Goal: Task Accomplishment & Management: Use online tool/utility

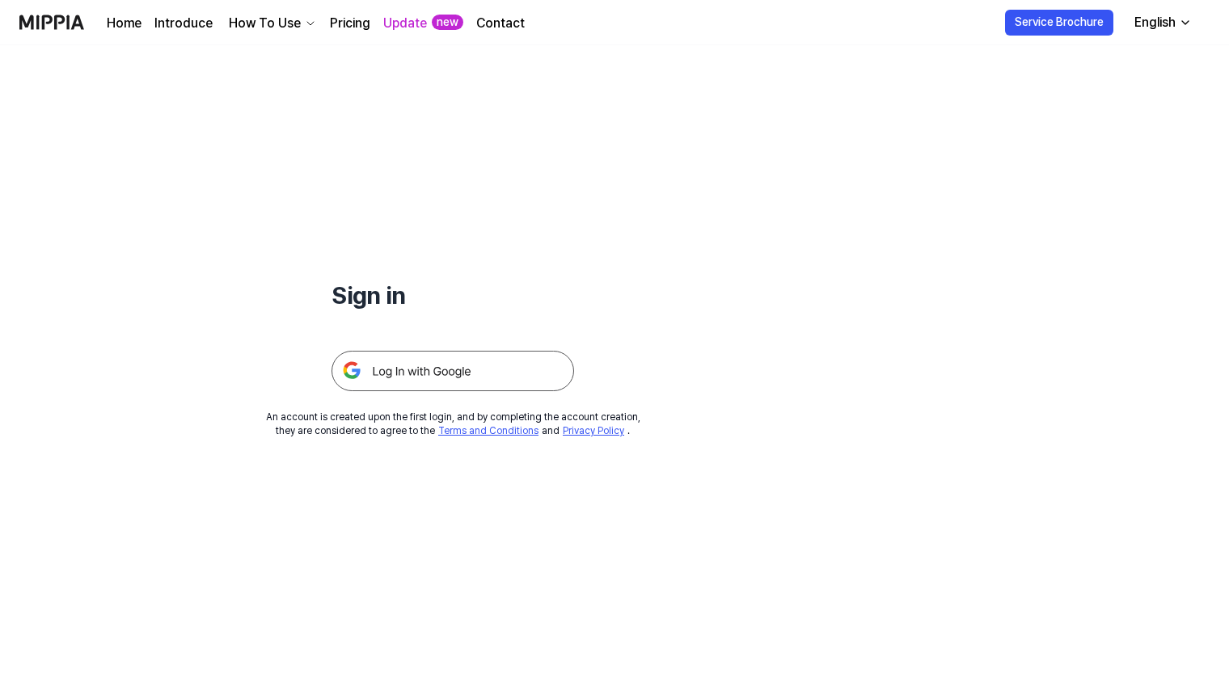
click at [423, 370] on img at bounding box center [453, 371] width 243 height 40
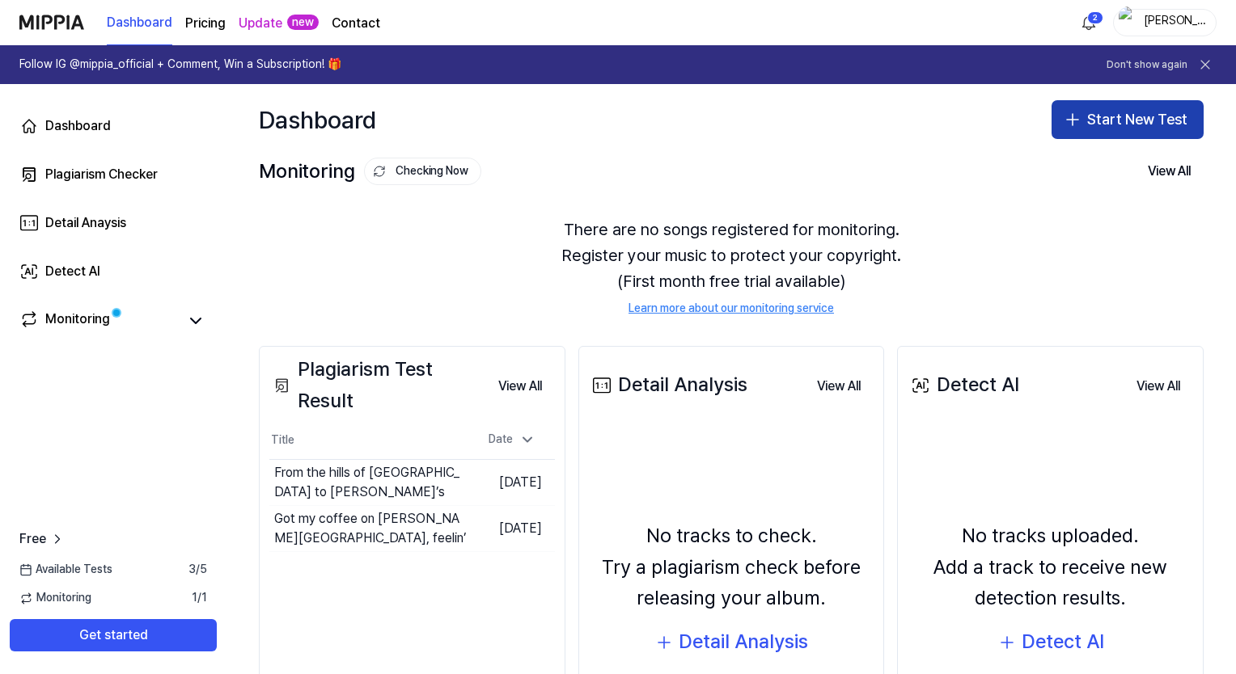
click at [1103, 121] on button "Start New Test" at bounding box center [1127, 119] width 152 height 39
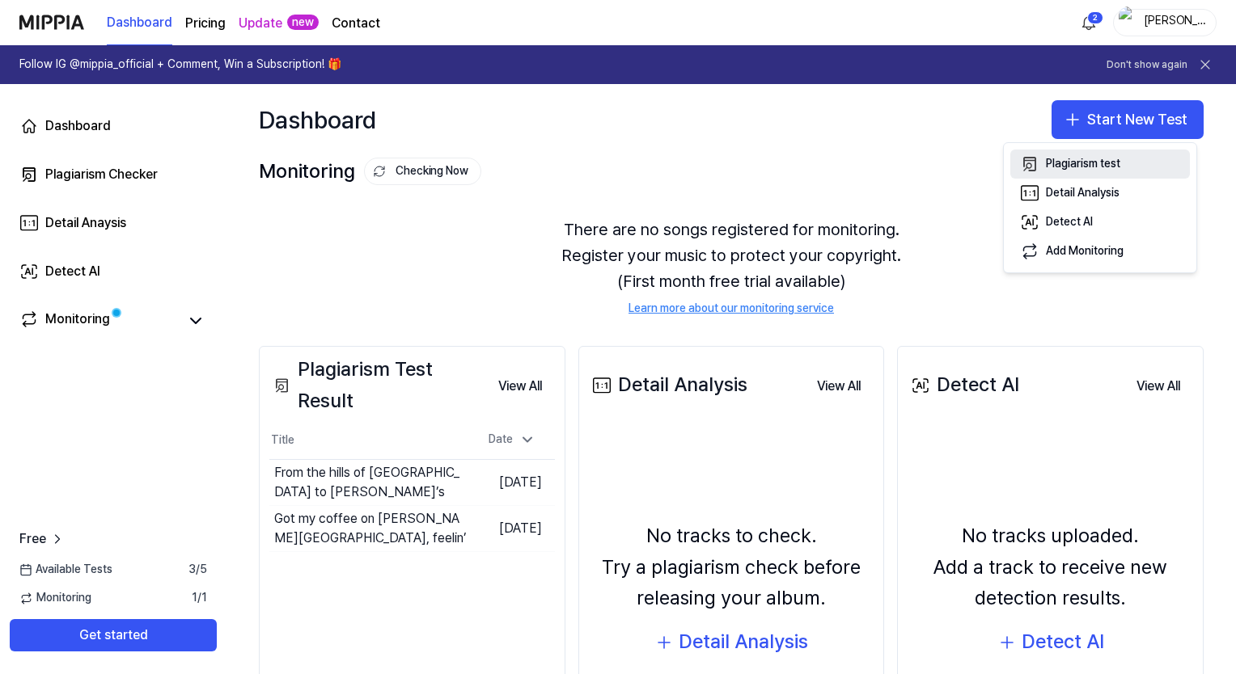
click at [1089, 167] on div "Plagiarism test" at bounding box center [1083, 164] width 74 height 16
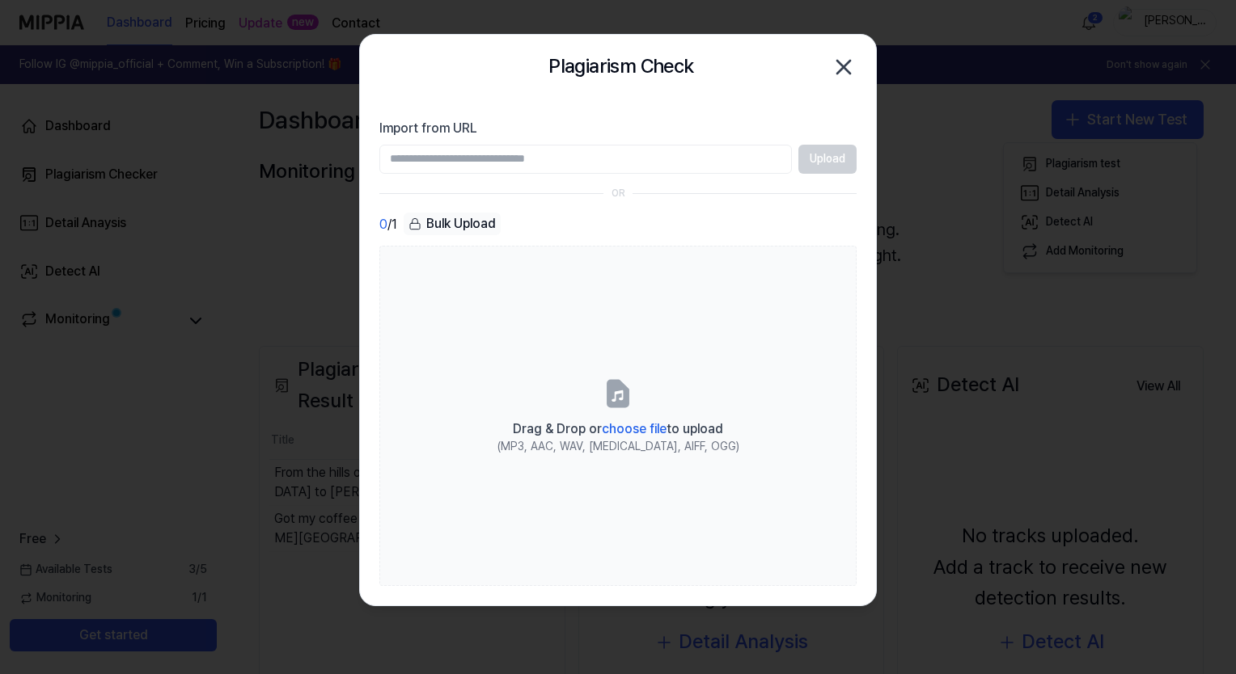
click at [441, 159] on input "Import from URL" at bounding box center [585, 159] width 412 height 29
click at [742, 115] on section "Import from URL Upload OR 0 / 1 Bulk Upload Drag & Drop or choose file to uploa…" at bounding box center [618, 352] width 516 height 506
drag, startPoint x: 805, startPoint y: 171, endPoint x: 767, endPoint y: 163, distance: 39.7
click at [767, 163] on div "Upload" at bounding box center [617, 159] width 477 height 29
click at [767, 163] on input "Import from URL" at bounding box center [585, 159] width 412 height 29
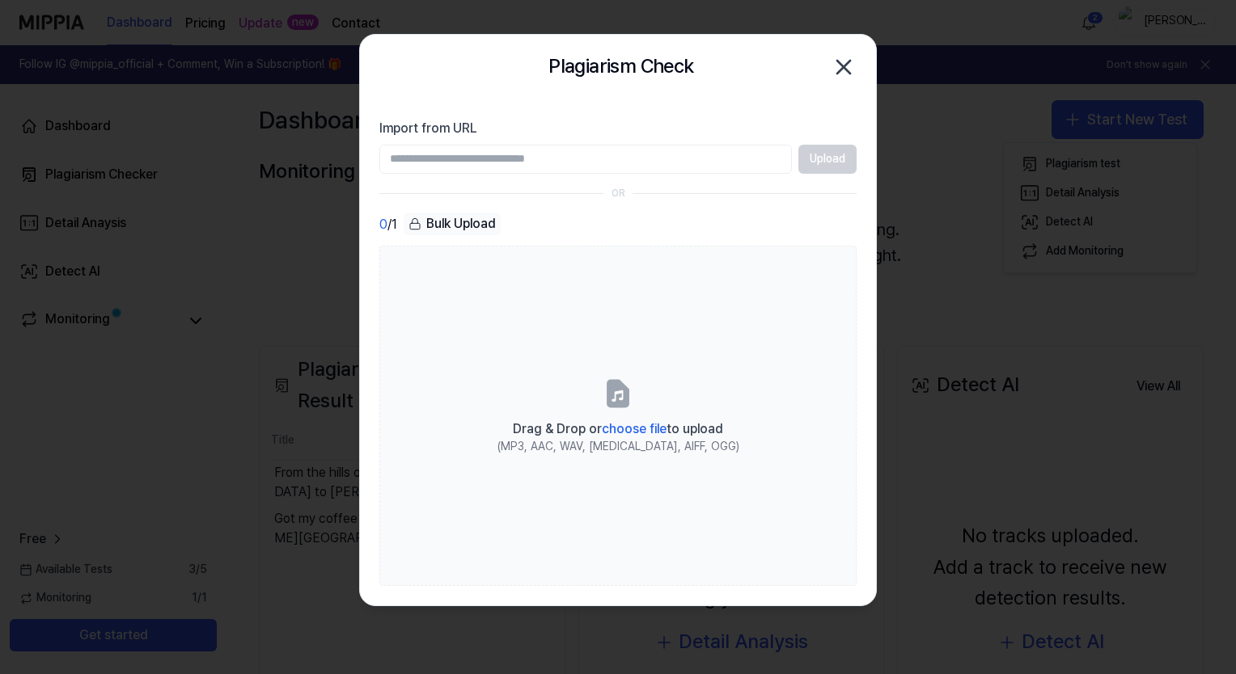
click at [826, 160] on div "Upload" at bounding box center [617, 159] width 477 height 29
click at [450, 155] on input "Import from URL" at bounding box center [585, 159] width 412 height 29
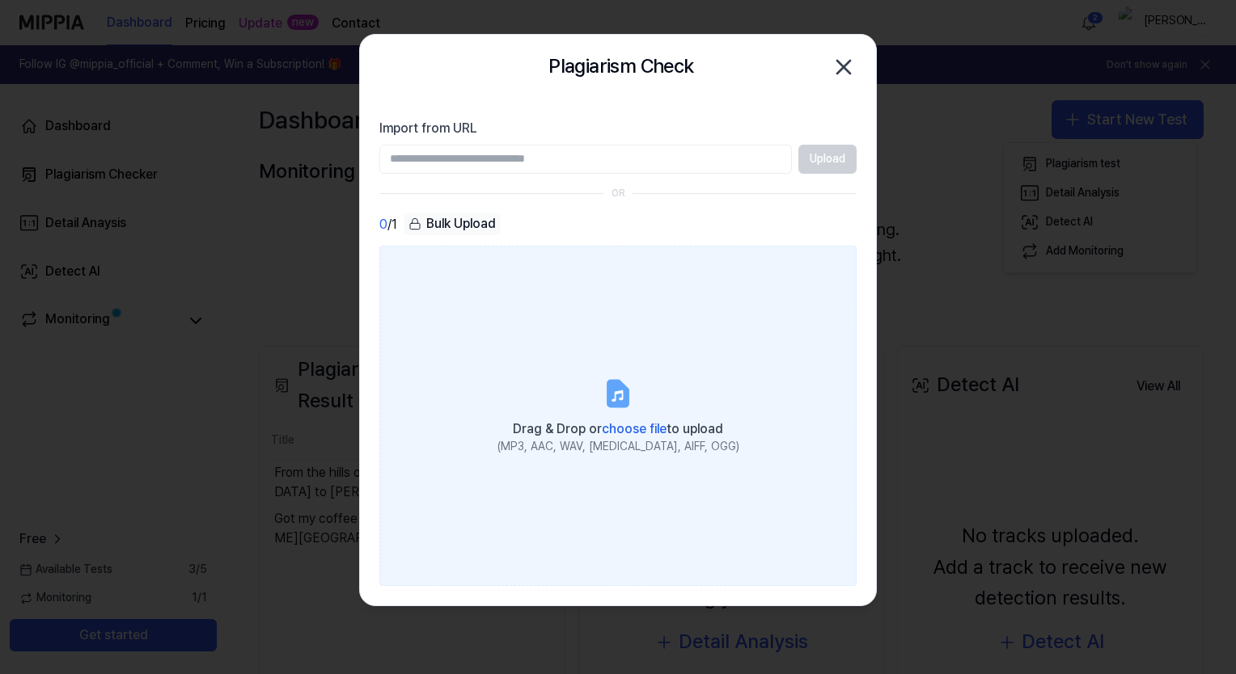
click at [511, 396] on label "Drag & Drop or choose file to upload (MP3, AAC, WAV, FLAC, AIFF, OGG)" at bounding box center [617, 416] width 477 height 340
click at [0, 0] on input "Drag & Drop or choose file to upload (MP3, AAC, WAV, FLAC, AIFF, OGG)" at bounding box center [0, 0] width 0 height 0
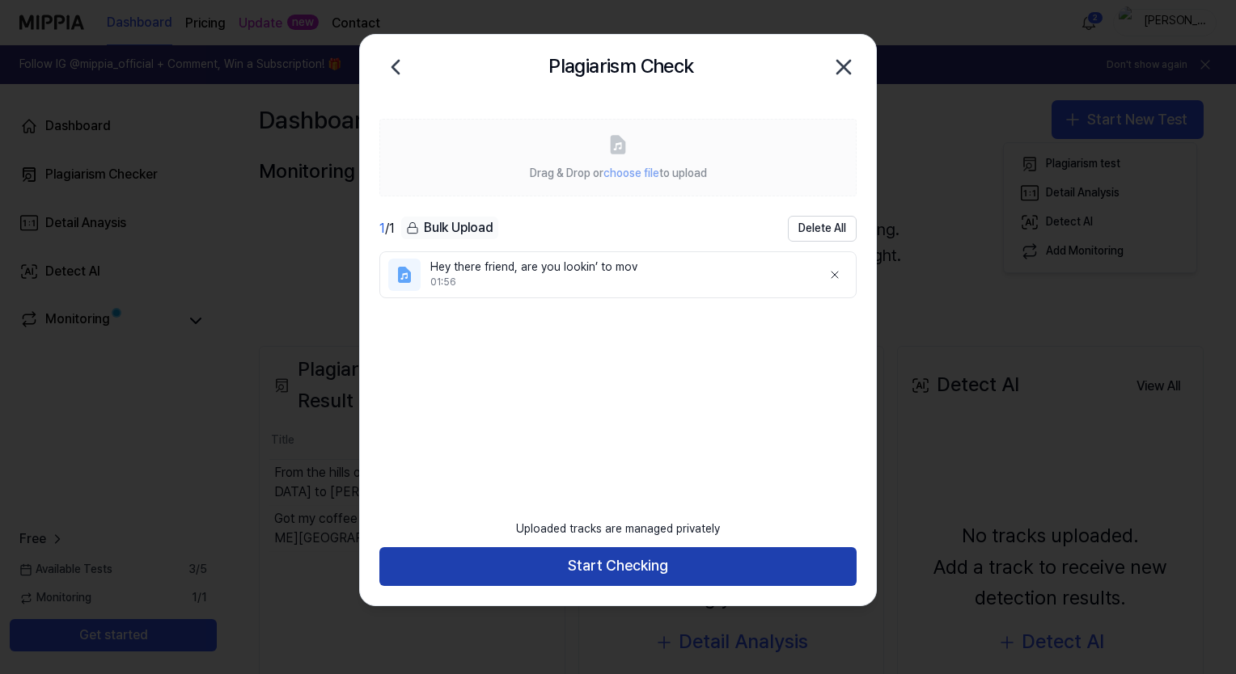
click at [617, 567] on button "Start Checking" at bounding box center [617, 567] width 477 height 39
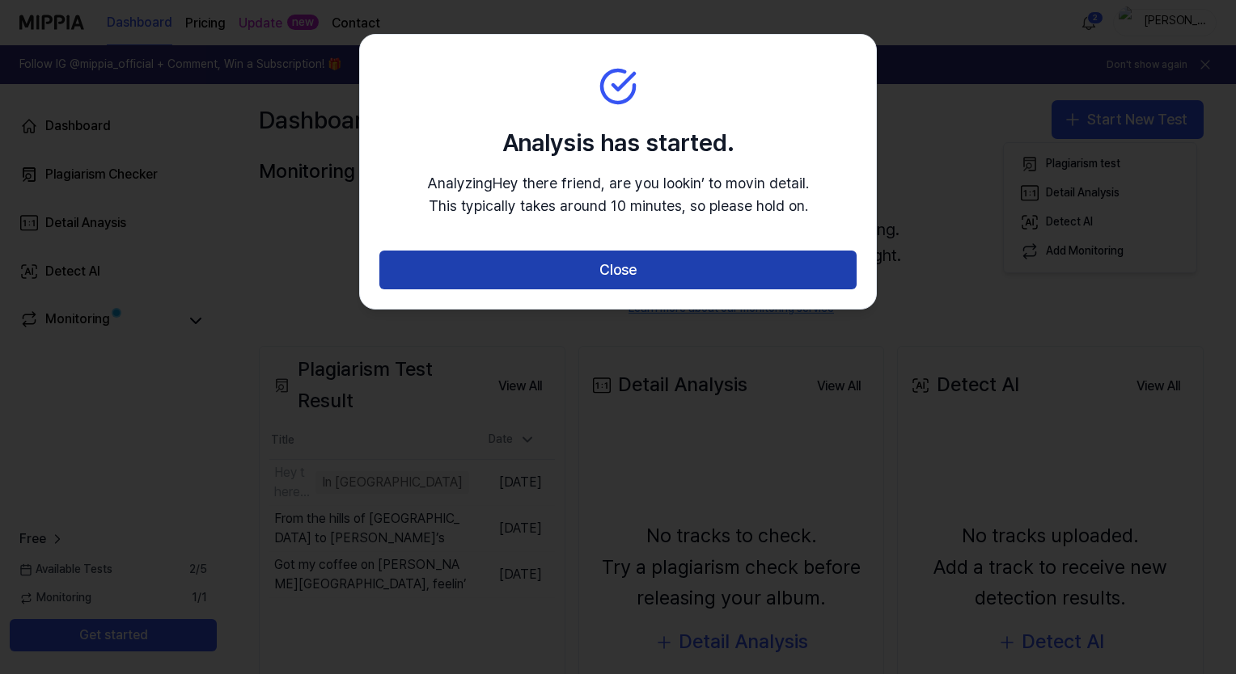
click at [619, 269] on button "Close" at bounding box center [617, 270] width 477 height 39
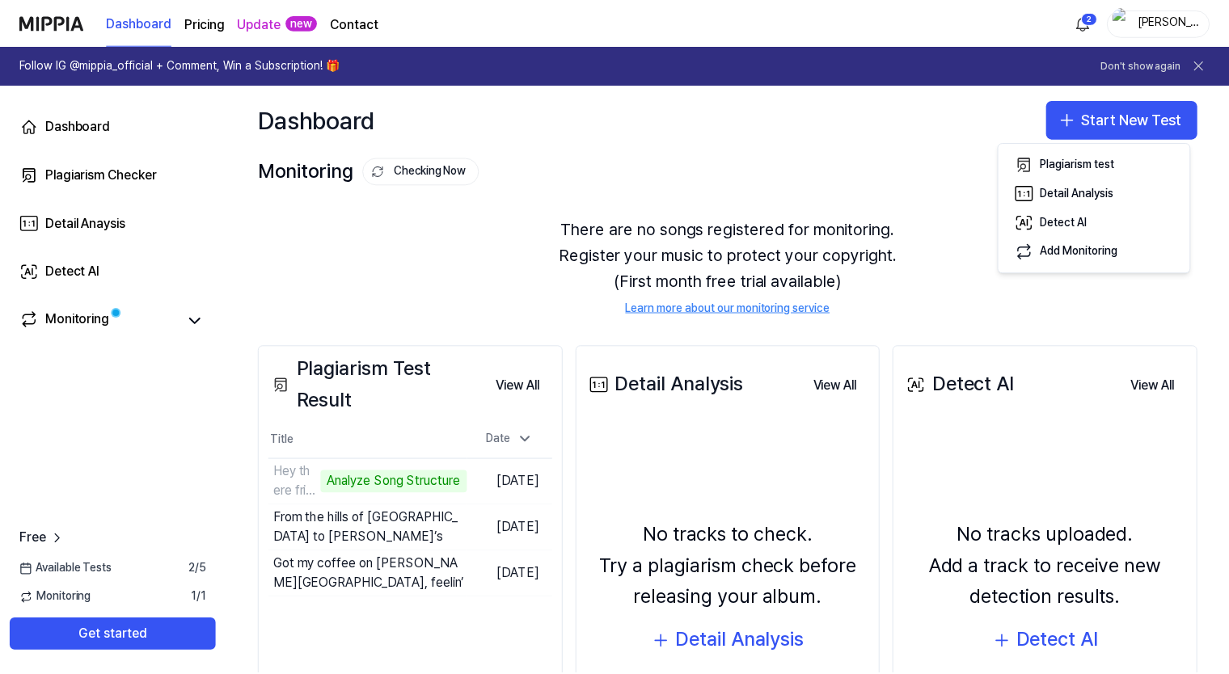
scroll to position [81, 0]
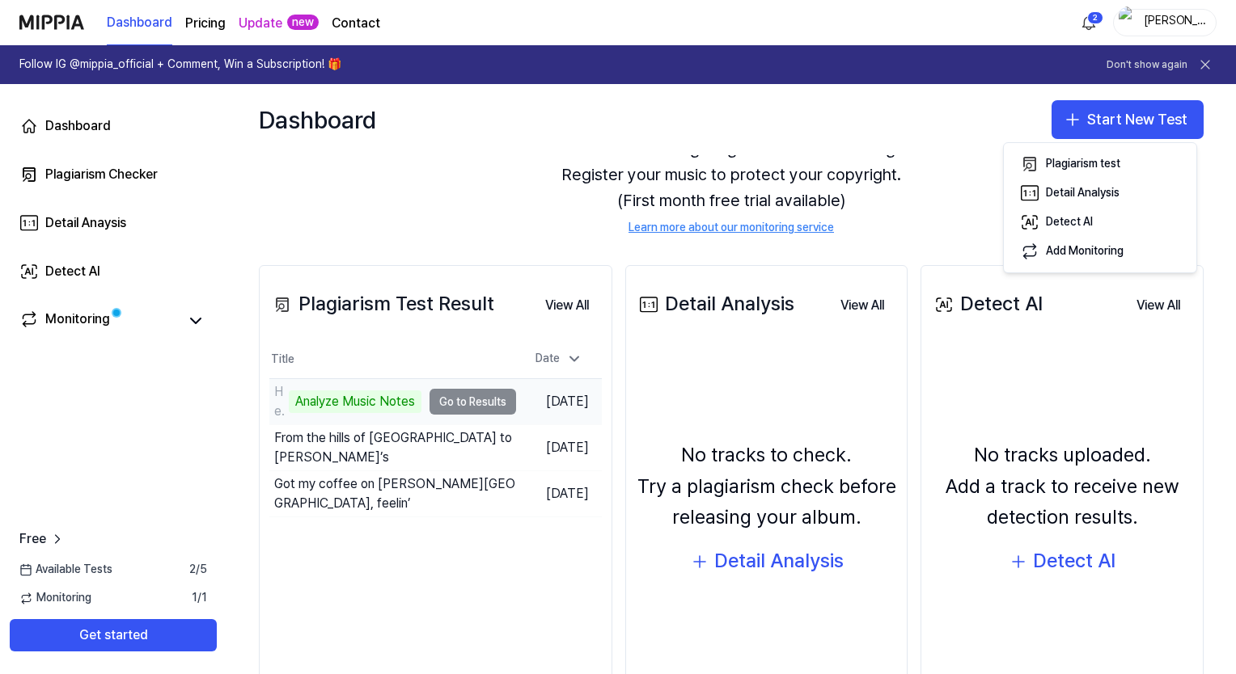
click at [470, 405] on td "Hey there friend, are you lookin’ to mov Analyze Music Notes Go to Results" at bounding box center [392, 401] width 247 height 45
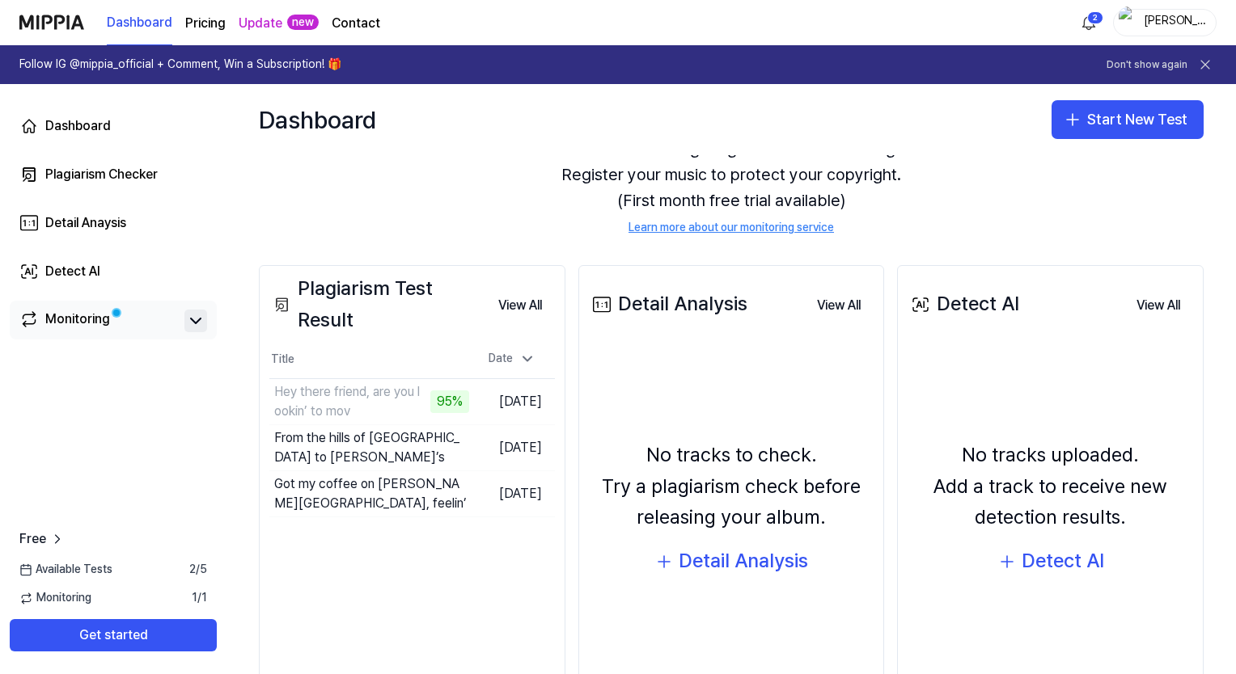
click at [201, 316] on icon at bounding box center [195, 320] width 19 height 19
click at [194, 322] on icon at bounding box center [195, 320] width 19 height 19
click at [42, 537] on span "Free" at bounding box center [32, 539] width 27 height 19
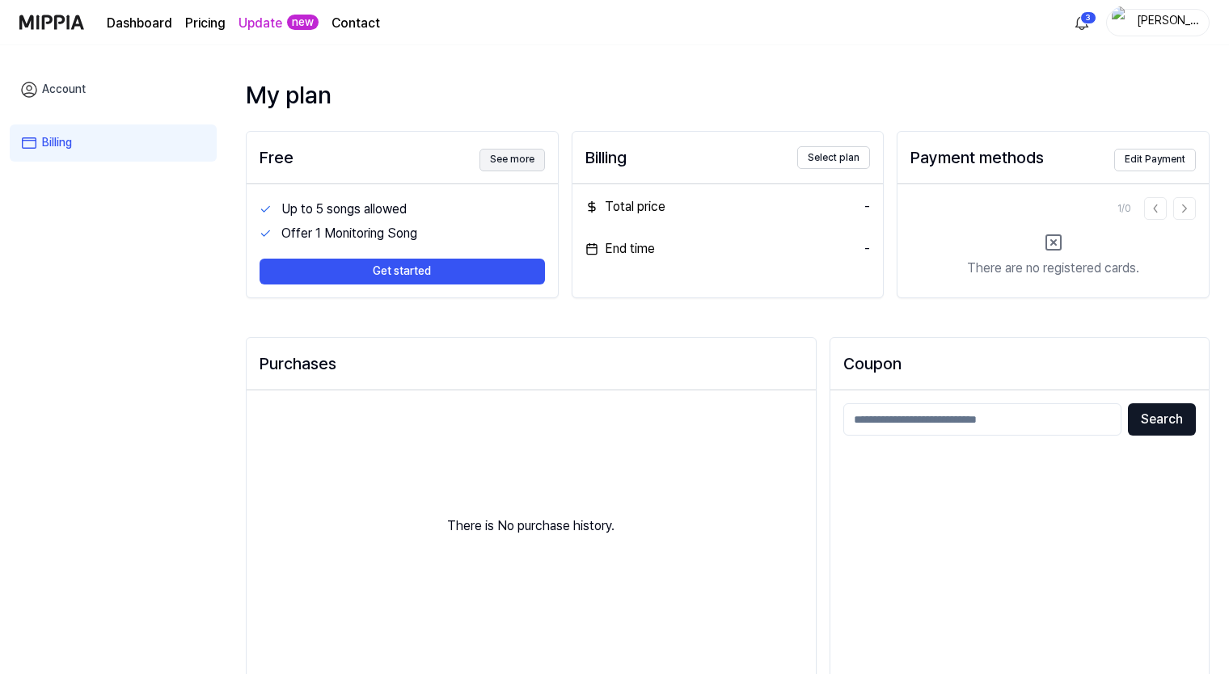
click at [511, 162] on button "See more" at bounding box center [513, 160] width 66 height 23
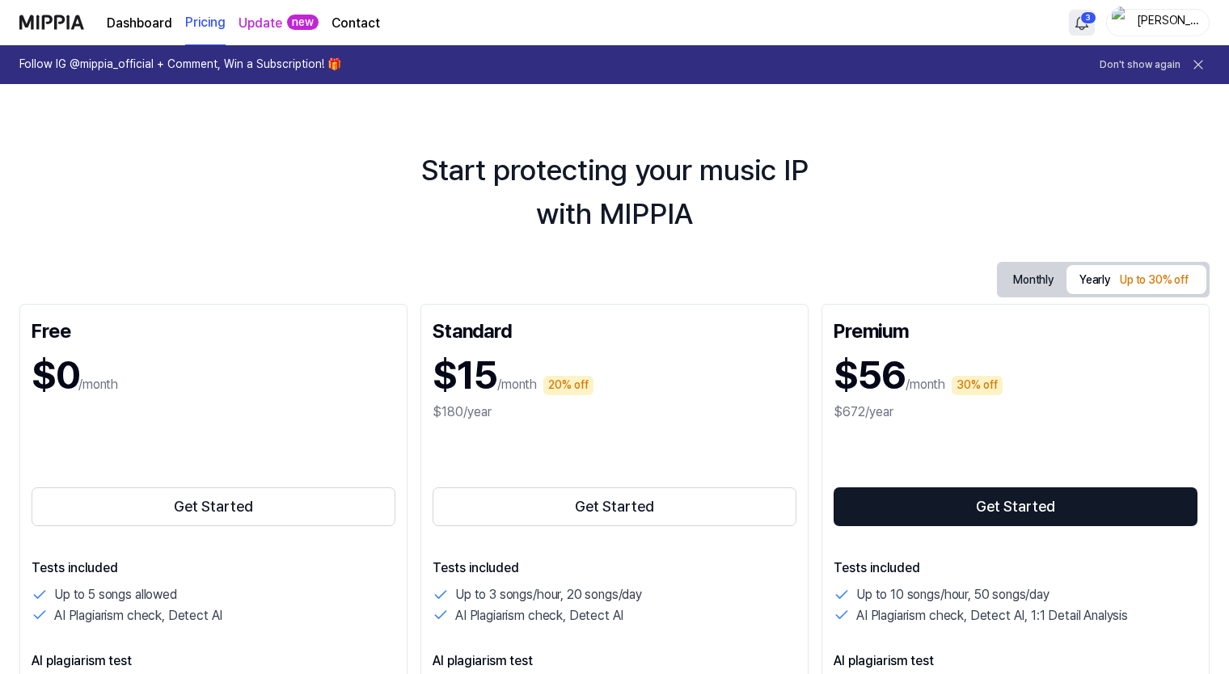
click at [1084, 24] on html "Dashboard Pricing Update new Contact 3 Meiler Follow IG @mippia_official + Comm…" at bounding box center [614, 337] width 1229 height 674
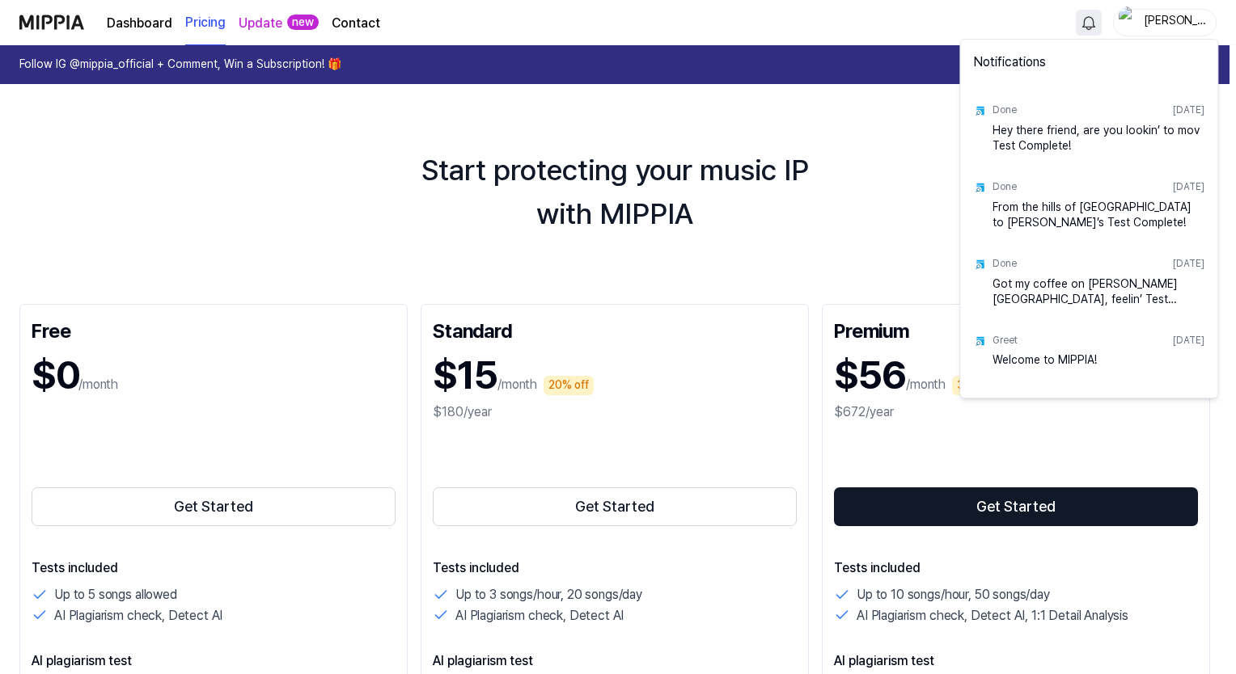
click at [1142, 139] on div "Hey there friend, are you lookin’ to mov Test Complete!" at bounding box center [1098, 139] width 212 height 32
click at [1109, 130] on div "Hey there friend, are you lookin’ to mov Test Complete!" at bounding box center [1098, 139] width 212 height 32
click at [873, 171] on html "Dashboard Pricing Update new Contact Meiler Follow IG @mippia_official + Commen…" at bounding box center [618, 337] width 1236 height 674
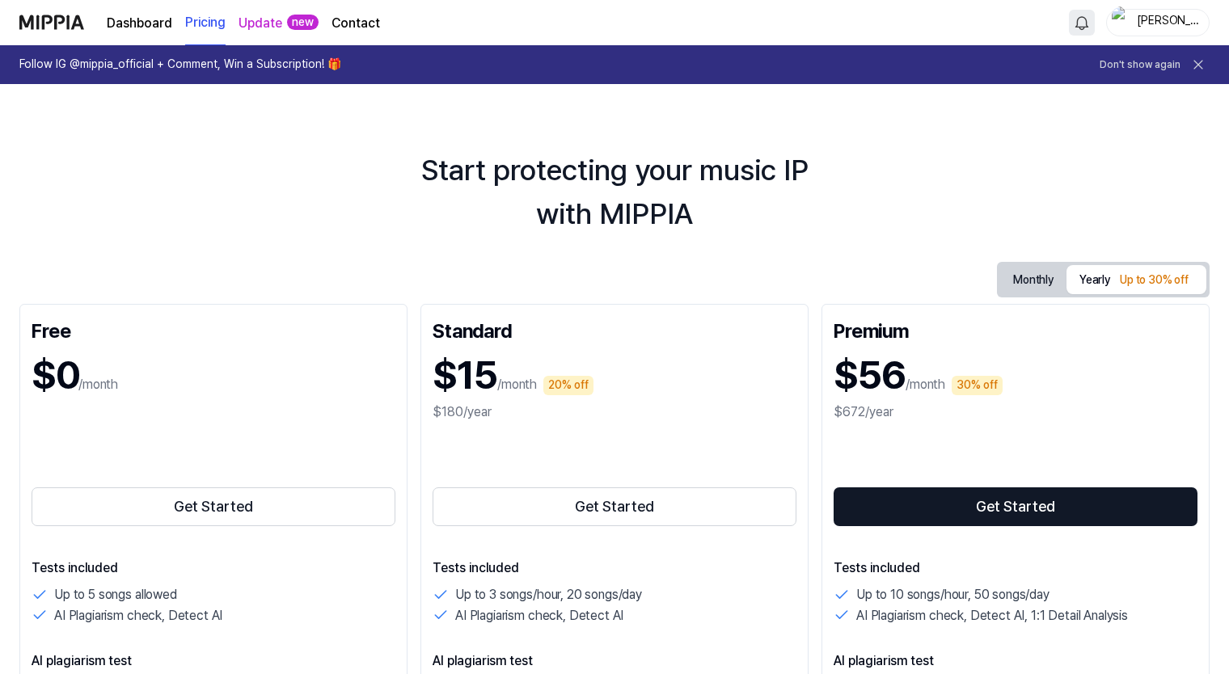
click at [134, 24] on link "Dashboard" at bounding box center [140, 23] width 66 height 19
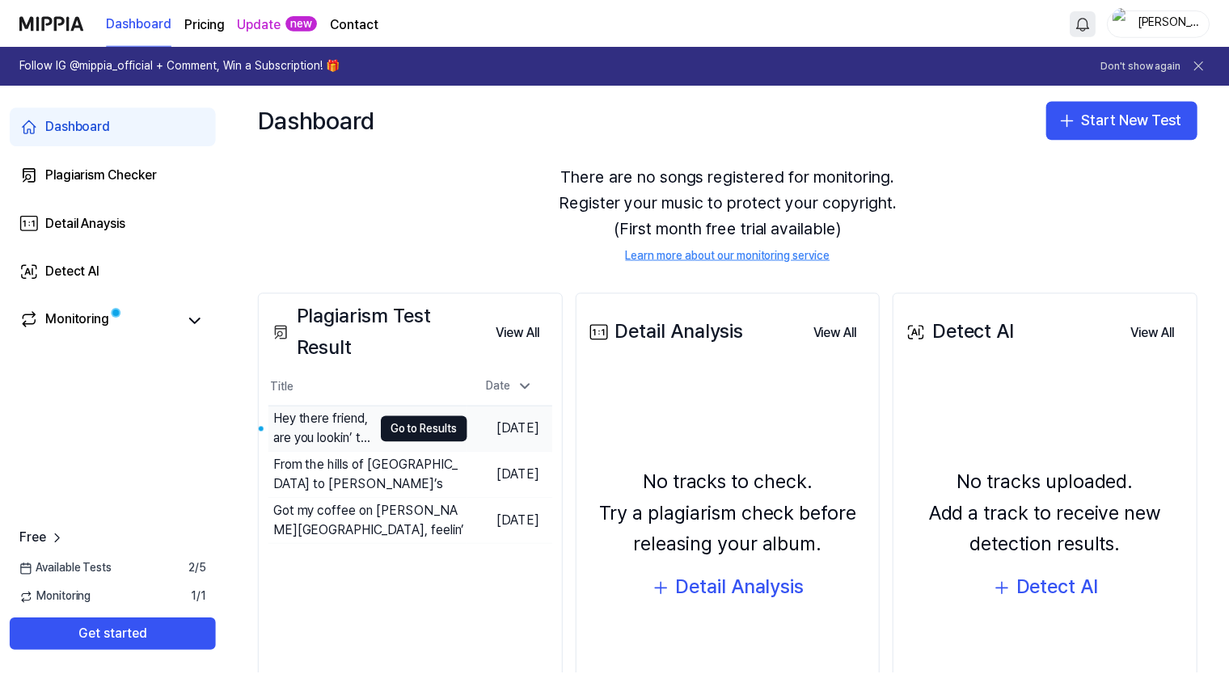
scroll to position [81, 0]
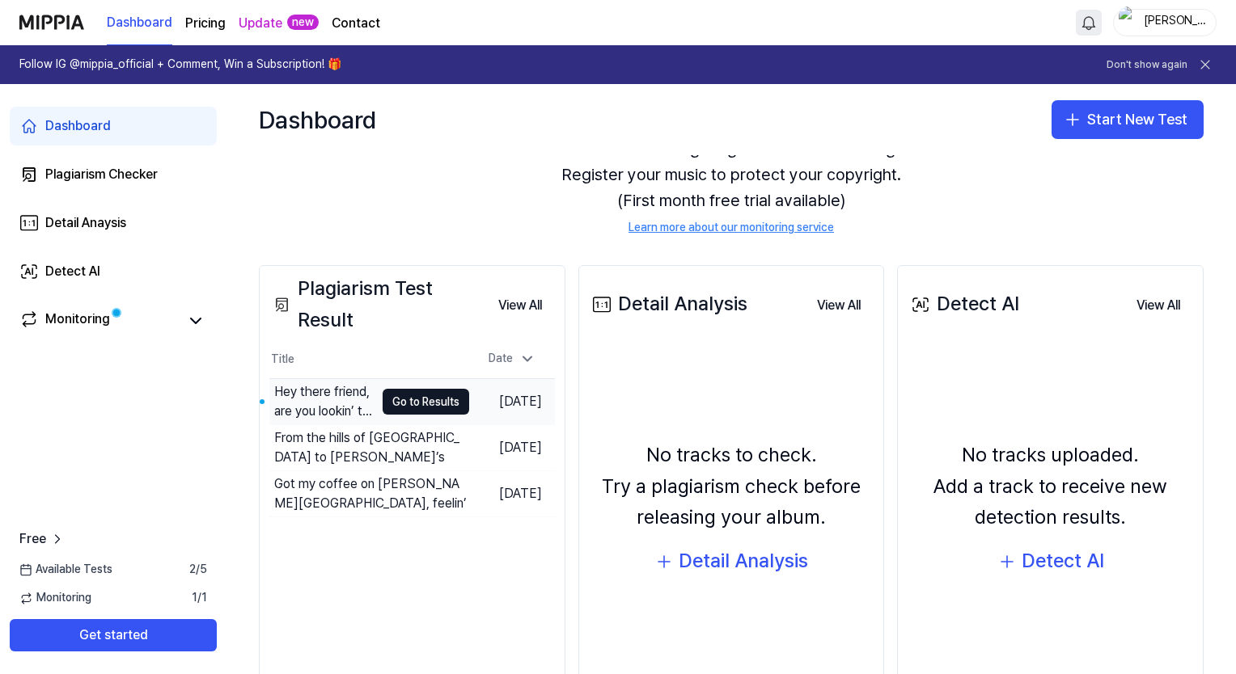
click at [323, 389] on div "Hey there friend, are you lookin’ to mov" at bounding box center [324, 402] width 100 height 39
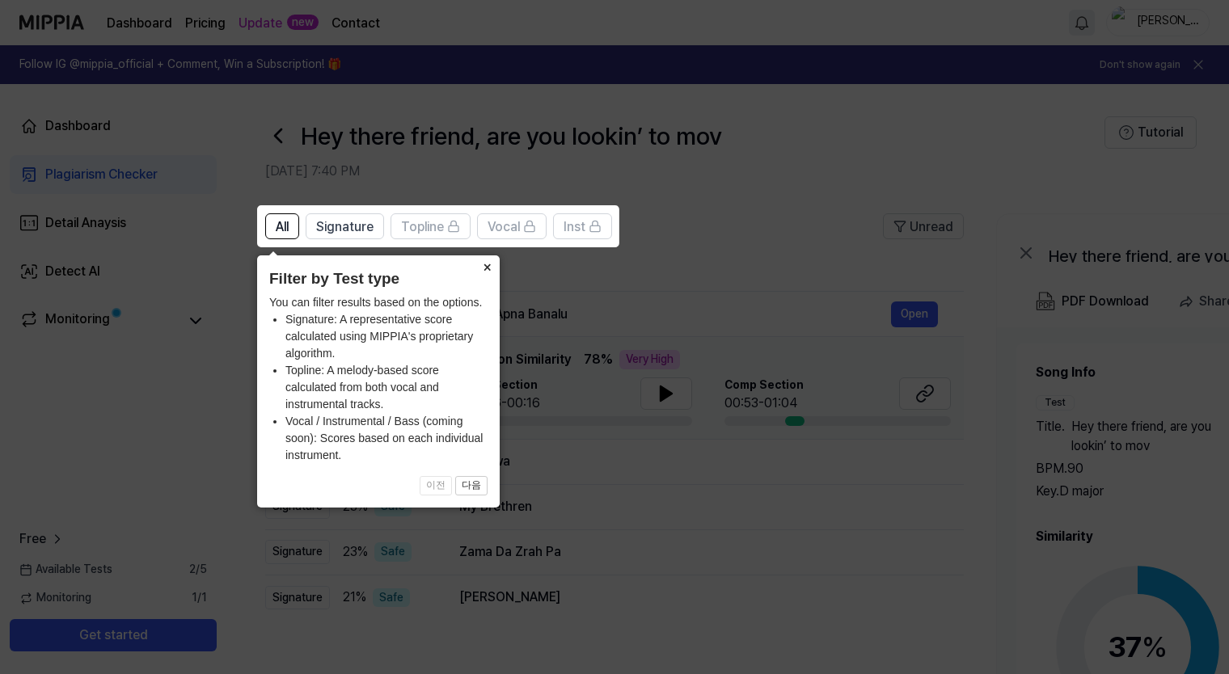
click at [485, 267] on button "×" at bounding box center [487, 267] width 26 height 23
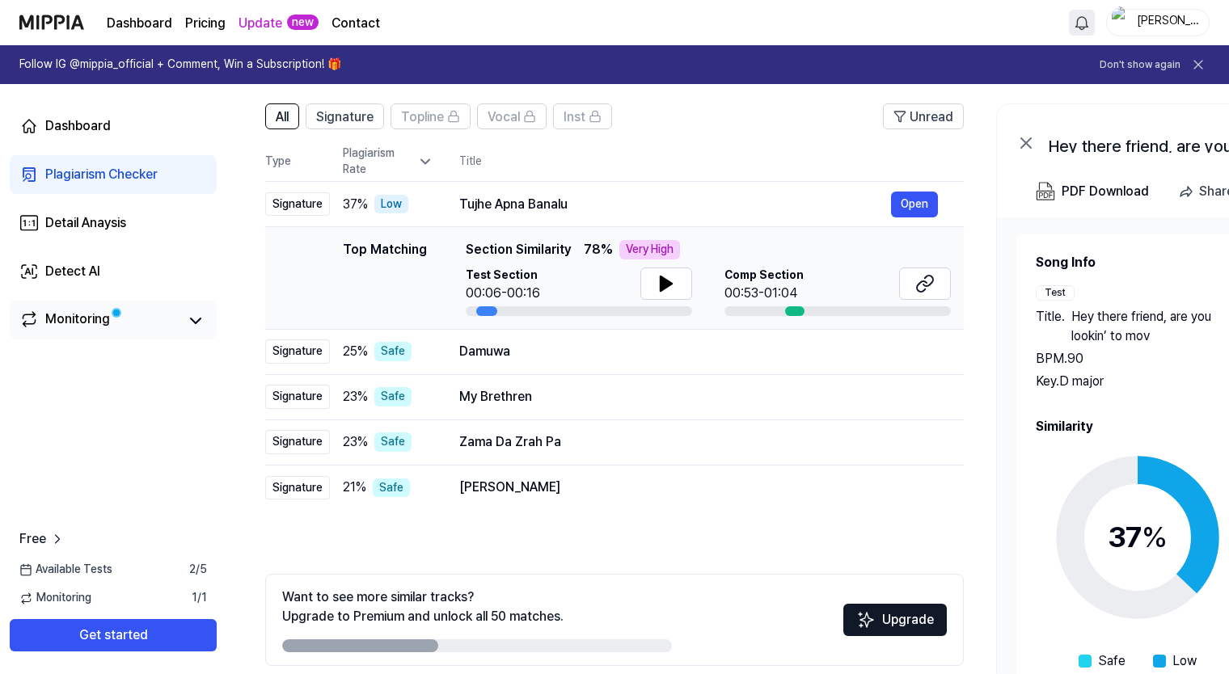
scroll to position [179, 0]
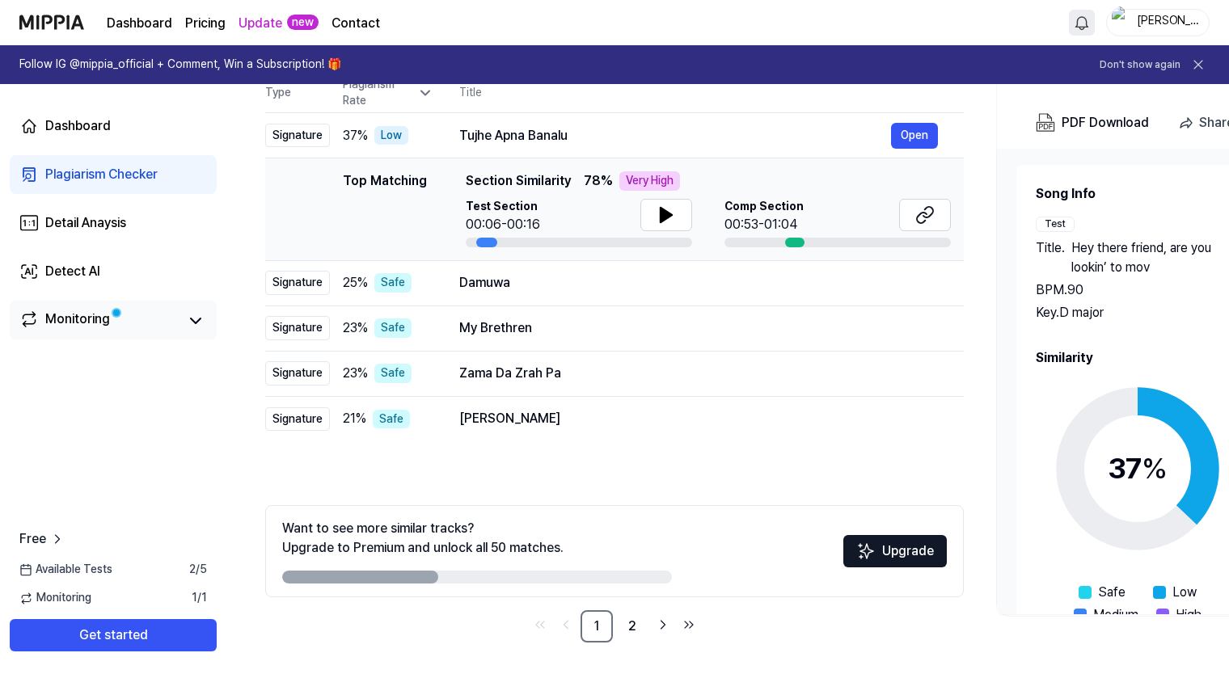
click at [115, 312] on span at bounding box center [116, 313] width 6 height 6
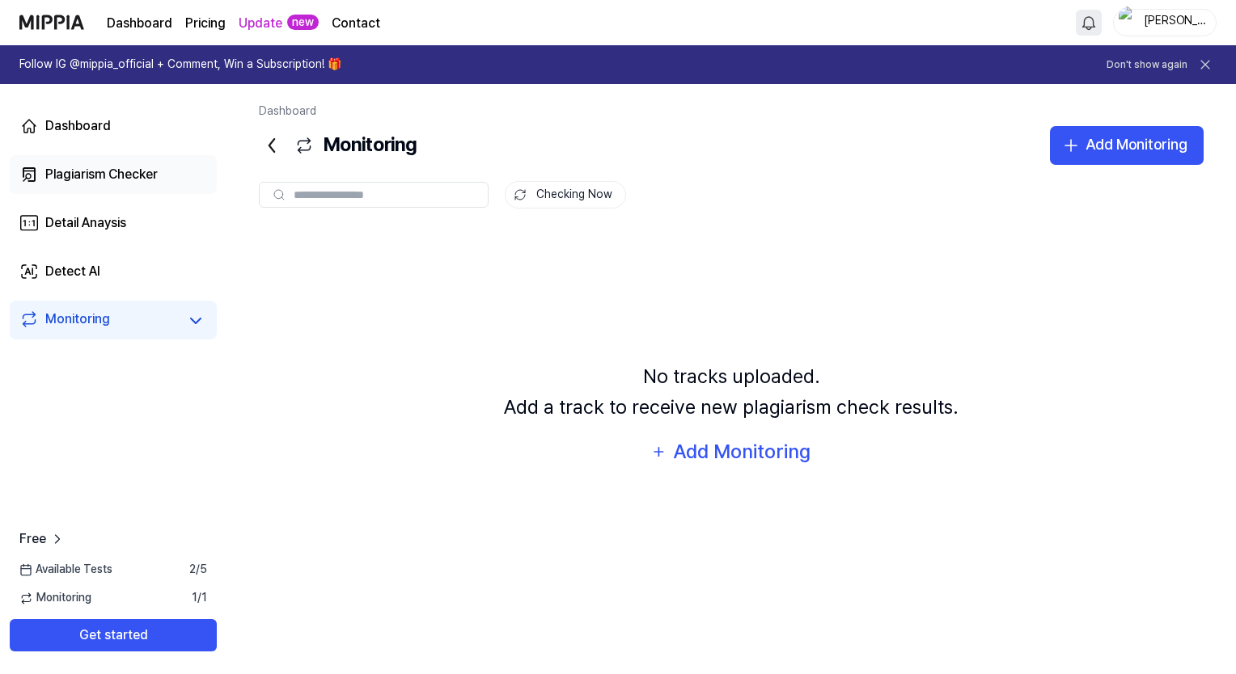
click at [156, 173] on div "Plagiarism Checker" at bounding box center [101, 174] width 112 height 19
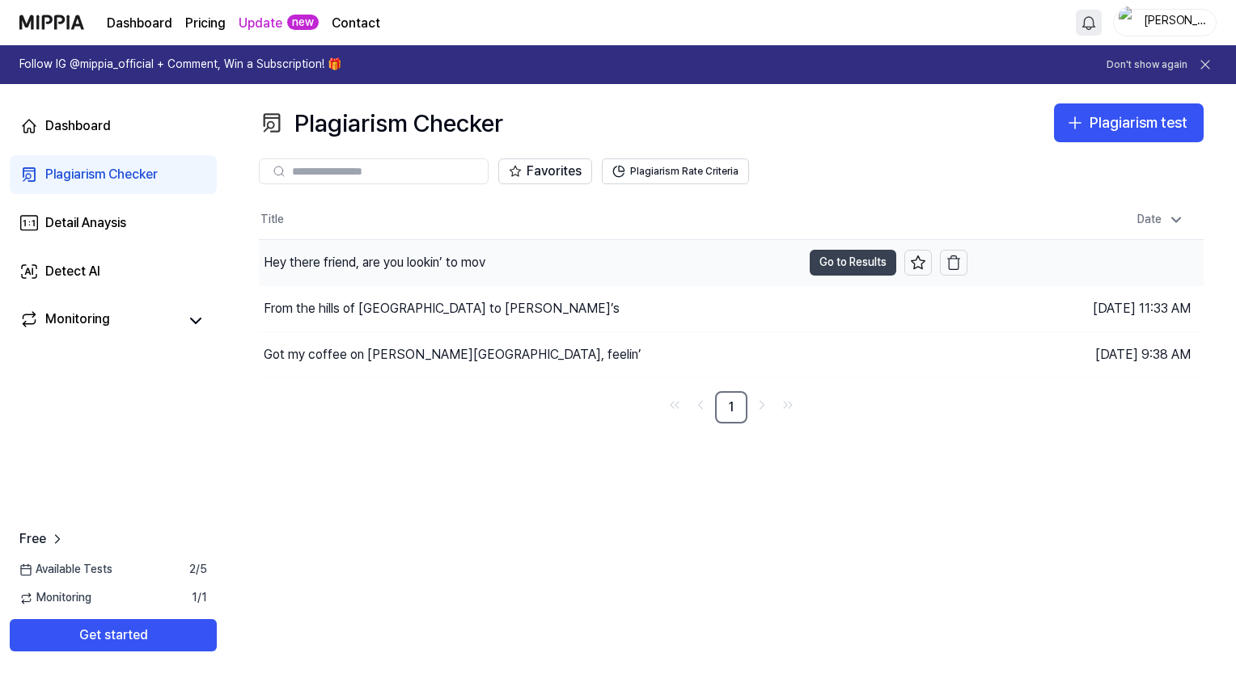
click at [839, 267] on button "Go to Results" at bounding box center [853, 263] width 87 height 26
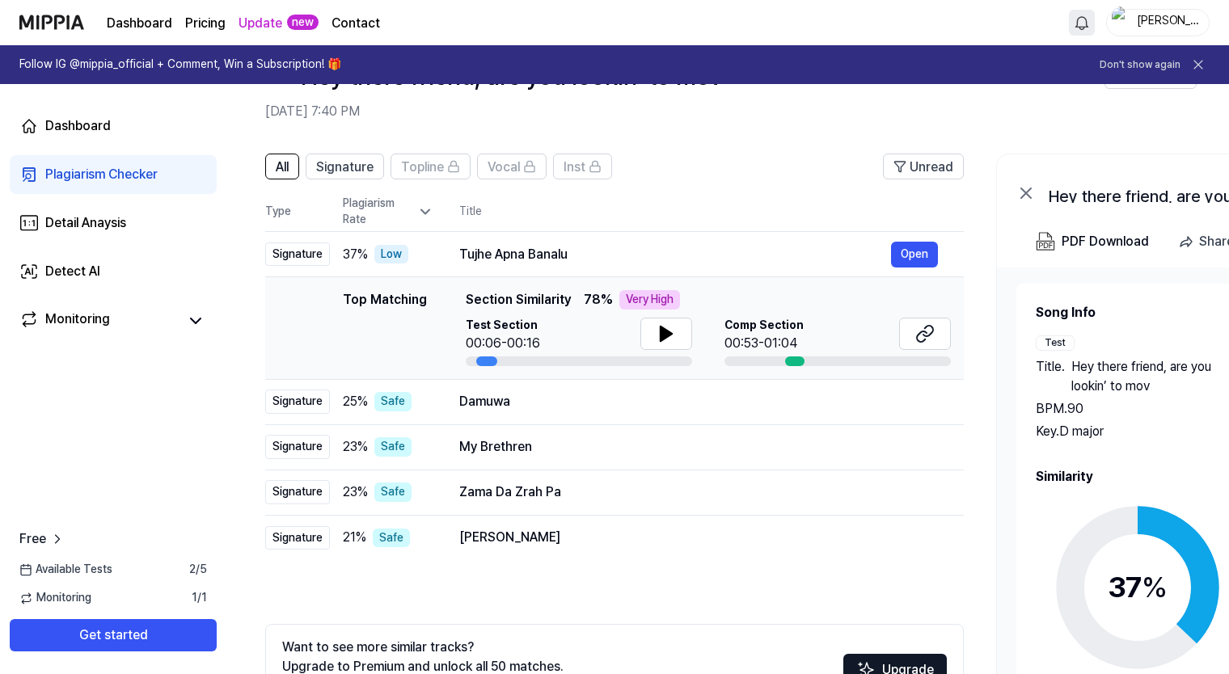
scroll to position [81, 0]
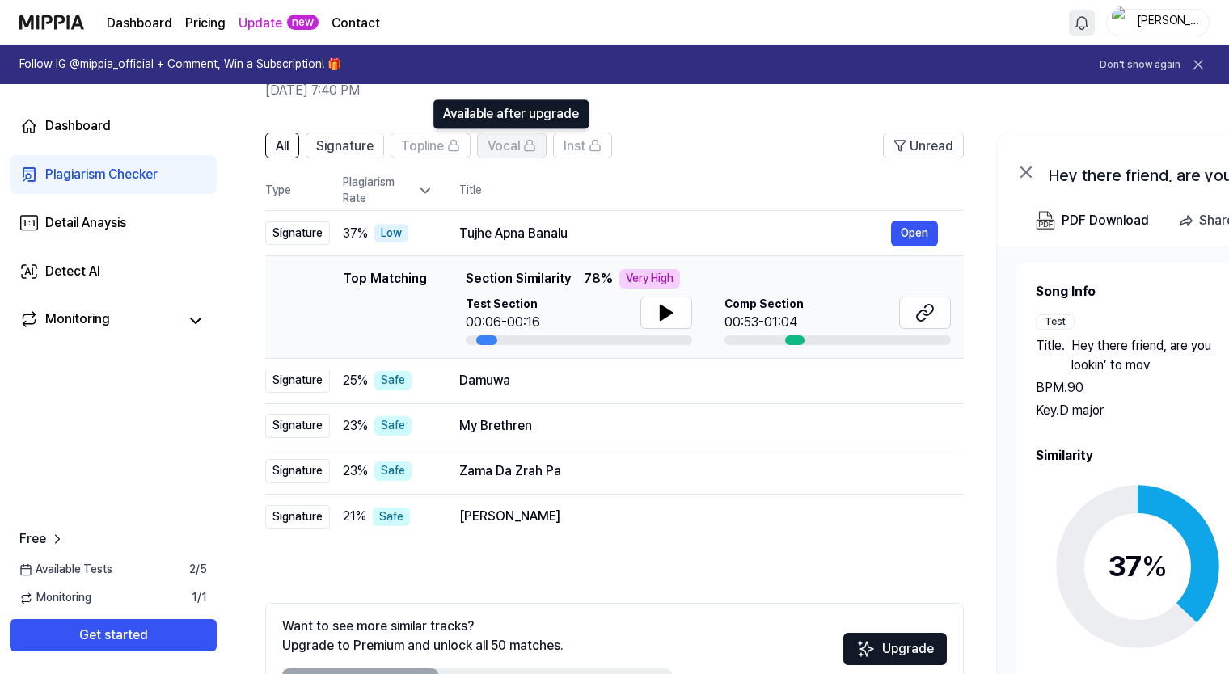
click at [505, 144] on span "Vocal" at bounding box center [504, 146] width 32 height 19
click at [441, 144] on span "Topline" at bounding box center [422, 146] width 43 height 19
click at [285, 140] on span "All" at bounding box center [282, 146] width 13 height 19
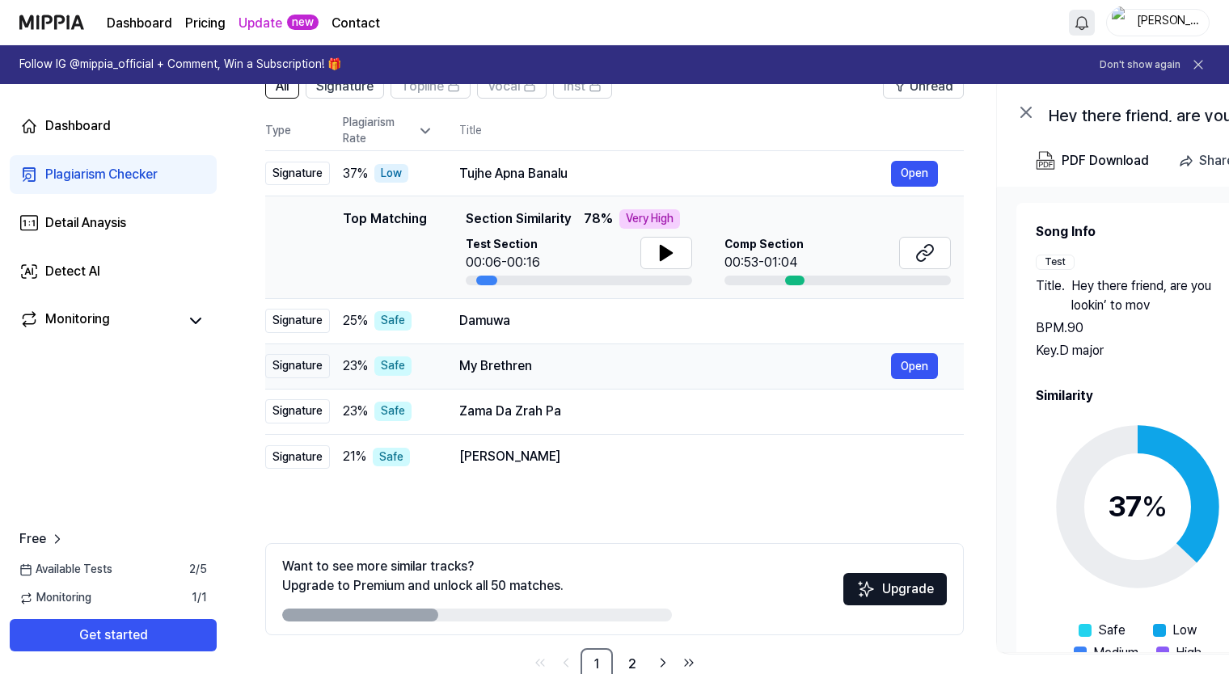
scroll to position [179, 0]
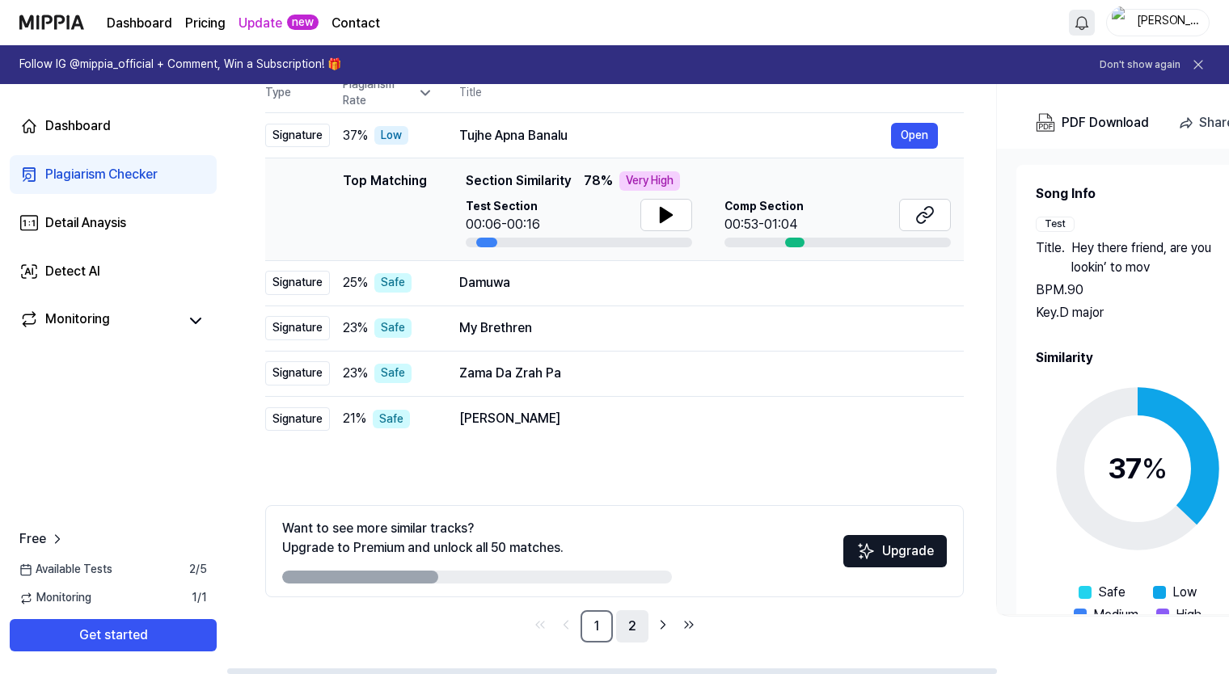
click at [637, 625] on link "2" at bounding box center [632, 627] width 32 height 32
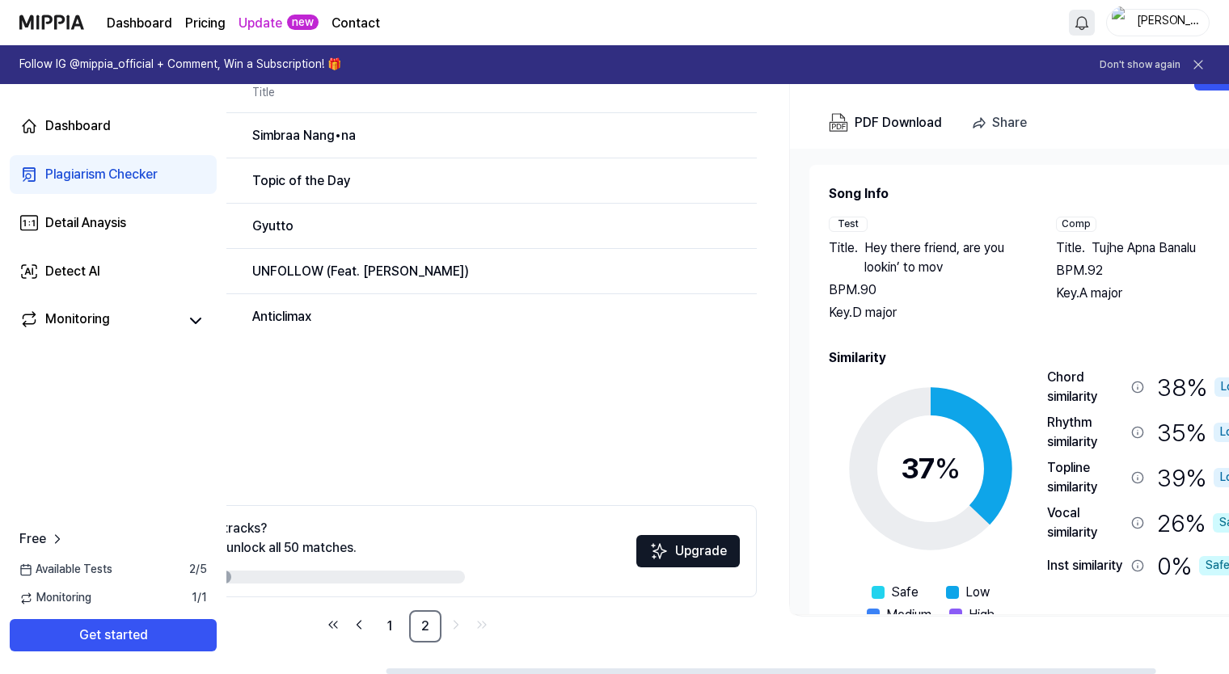
scroll to position [0, 301]
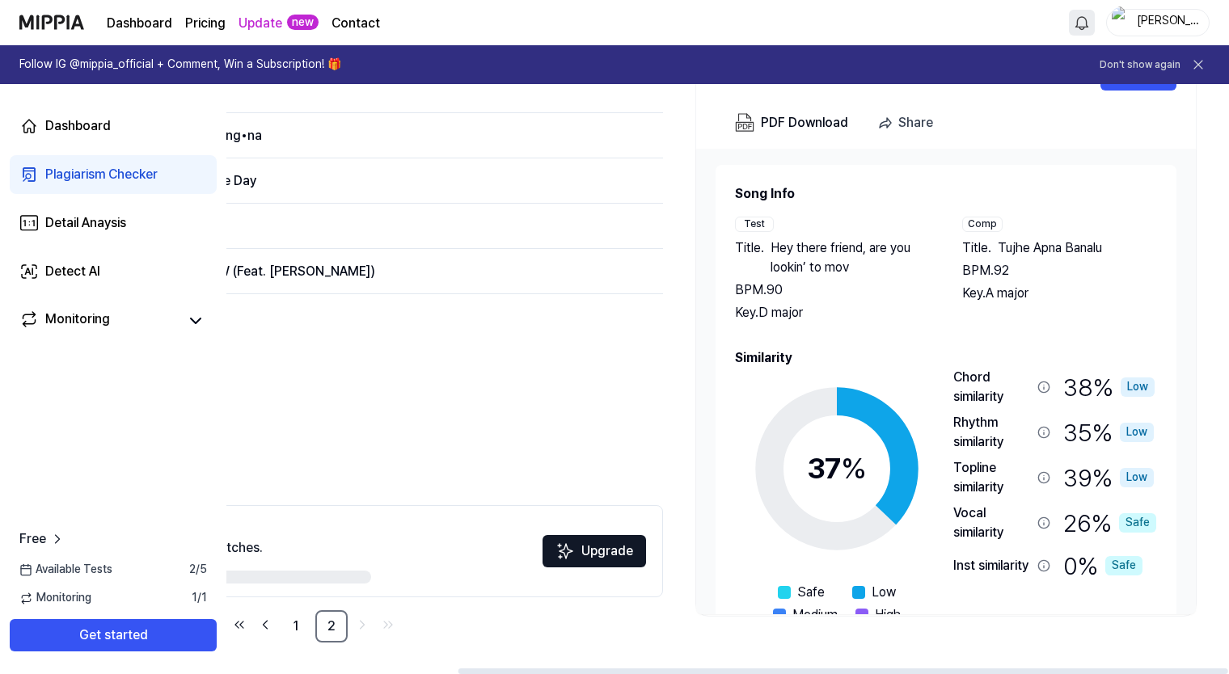
drag, startPoint x: 916, startPoint y: 668, endPoint x: 1238, endPoint y: 619, distance: 325.5
click at [1228, 669] on div at bounding box center [844, 672] width 770 height 6
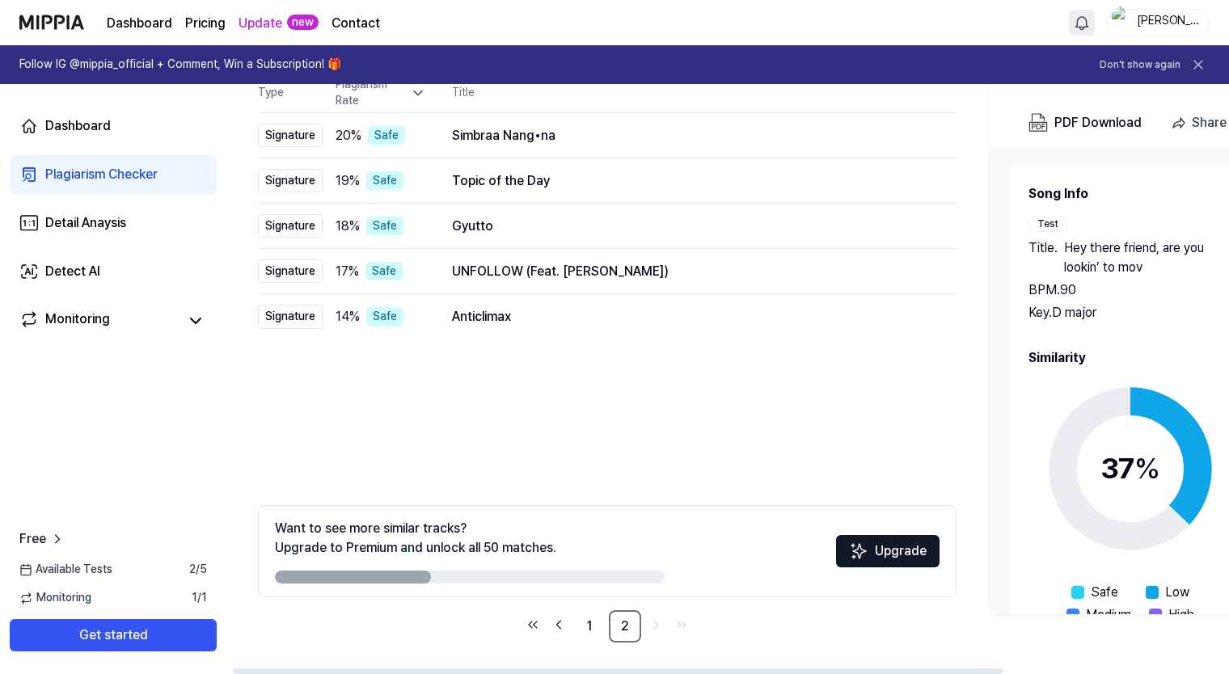
scroll to position [0, 0]
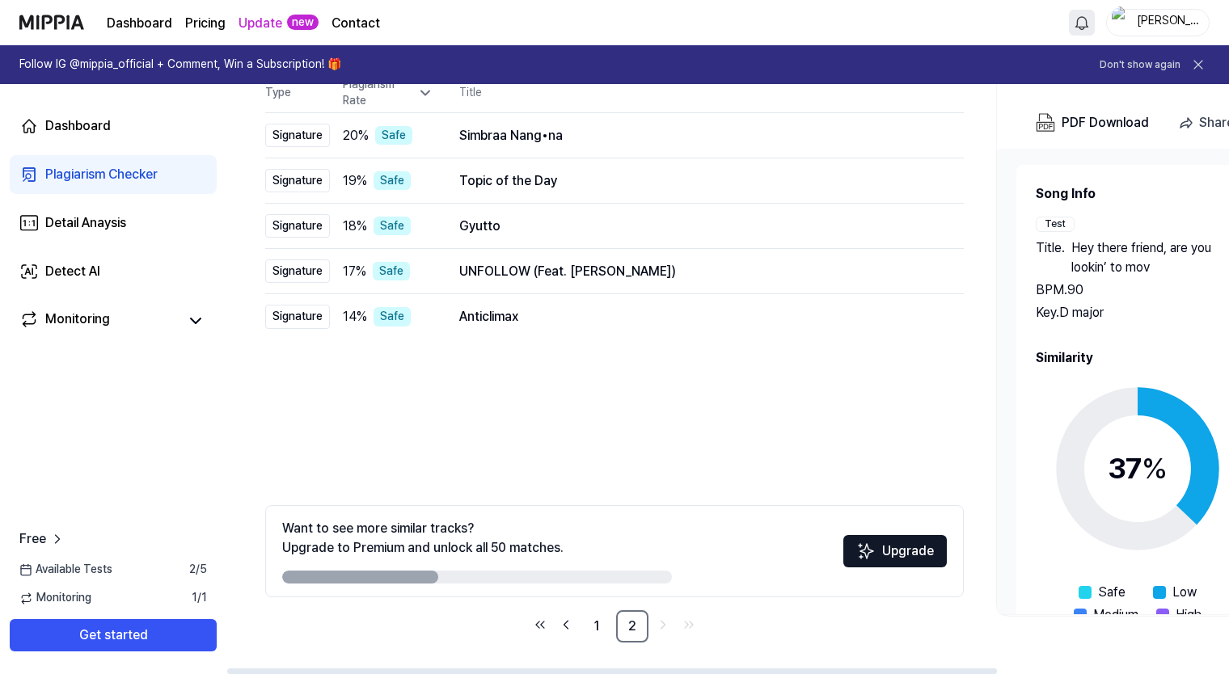
drag, startPoint x: 818, startPoint y: 670, endPoint x: 409, endPoint y: 634, distance: 409.9
click at [409, 669] on div at bounding box center [612, 672] width 770 height 6
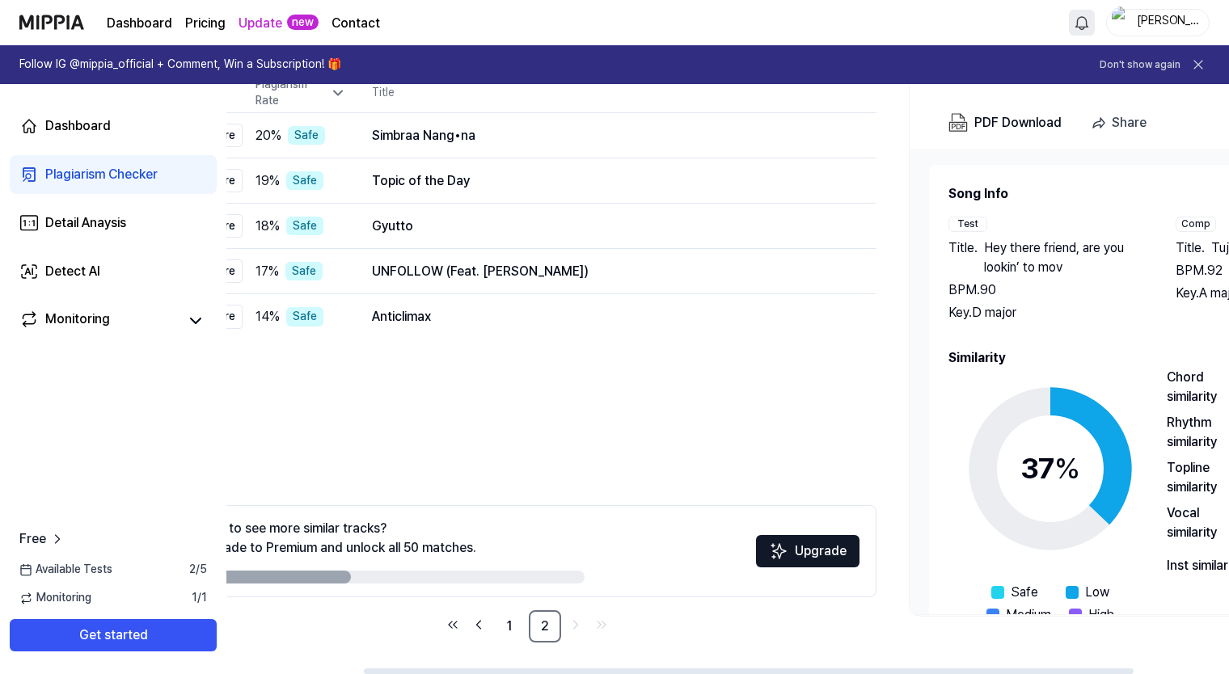
scroll to position [0, 301]
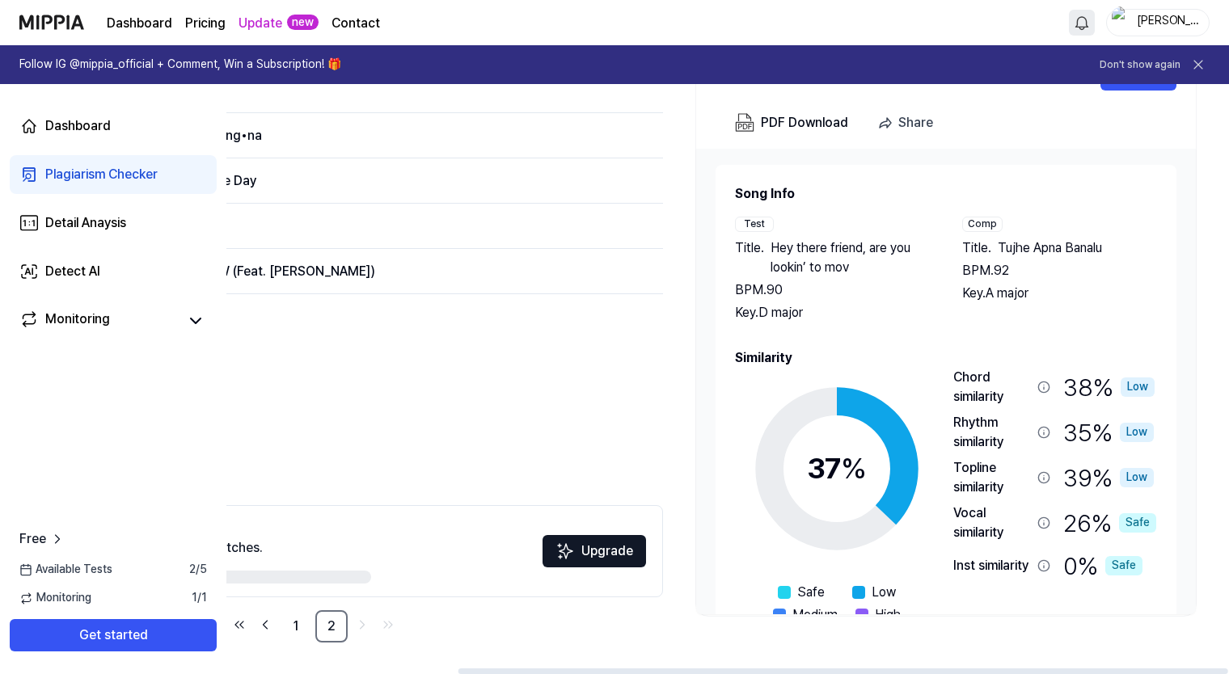
drag, startPoint x: 532, startPoint y: 670, endPoint x: 865, endPoint y: 658, distance: 333.4
click at [865, 669] on div at bounding box center [844, 672] width 770 height 6
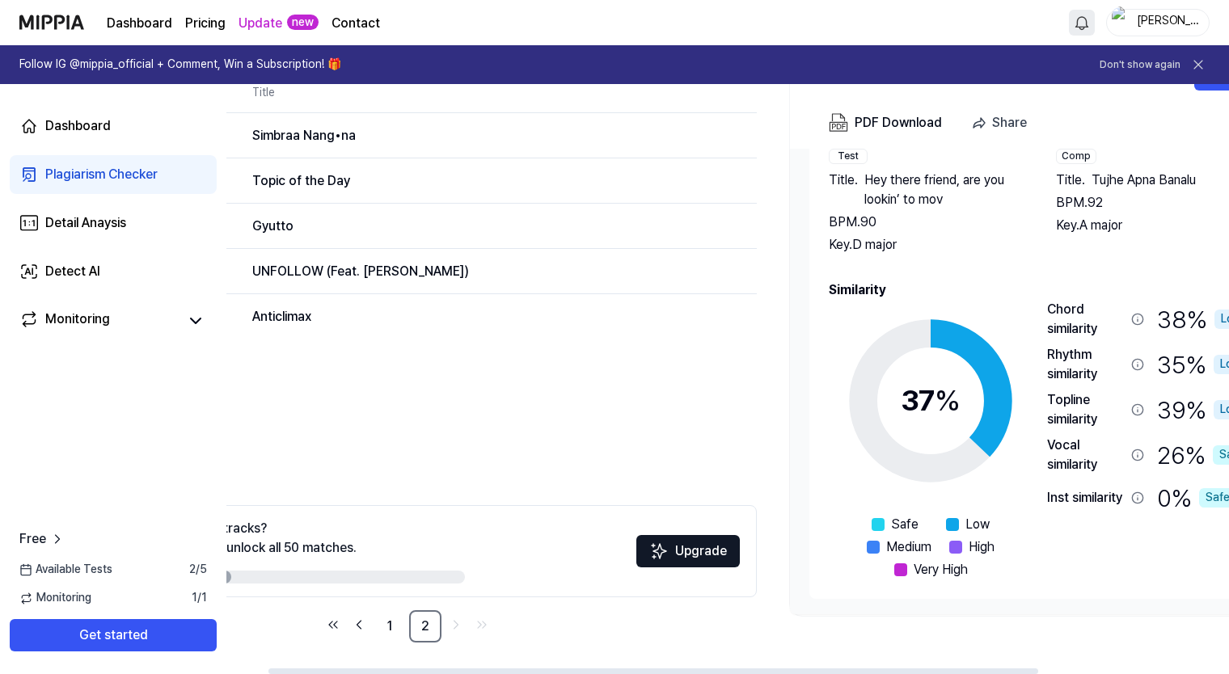
scroll to position [0, 0]
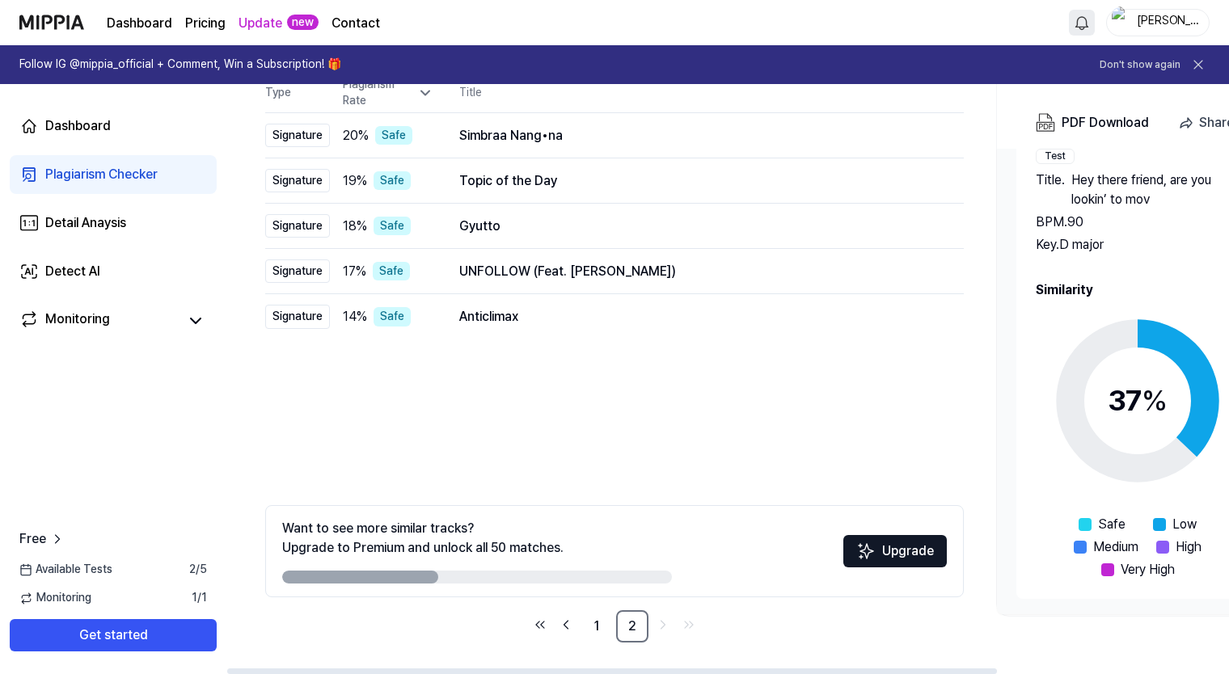
drag, startPoint x: 553, startPoint y: 673, endPoint x: 238, endPoint y: 639, distance: 317.2
click at [237, 669] on div at bounding box center [612, 672] width 770 height 6
drag, startPoint x: 408, startPoint y: 574, endPoint x: 770, endPoint y: 597, distance: 363.0
click at [810, 597] on div "Want to see more similar tracks? Upgrade to Premium and unlock all 50 matches. …" at bounding box center [614, 551] width 699 height 92
click at [569, 626] on icon "Go to previous page" at bounding box center [566, 624] width 16 height 19
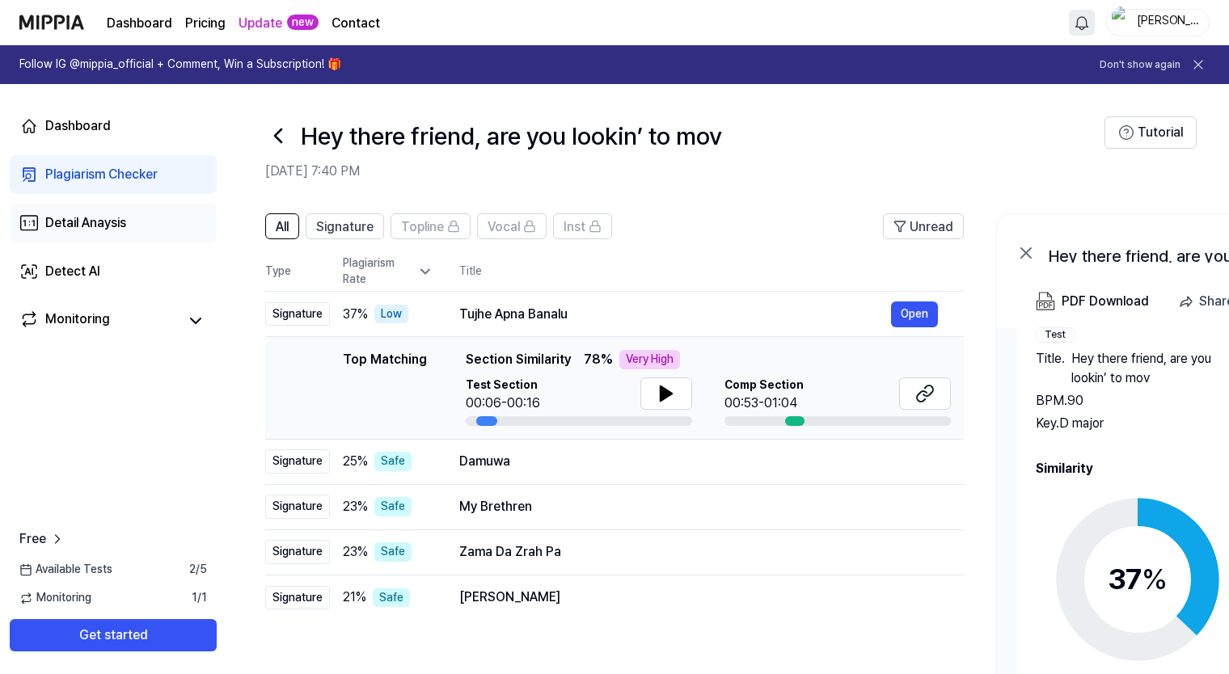
click at [112, 228] on div "Detail Anaysis" at bounding box center [85, 223] width 81 height 19
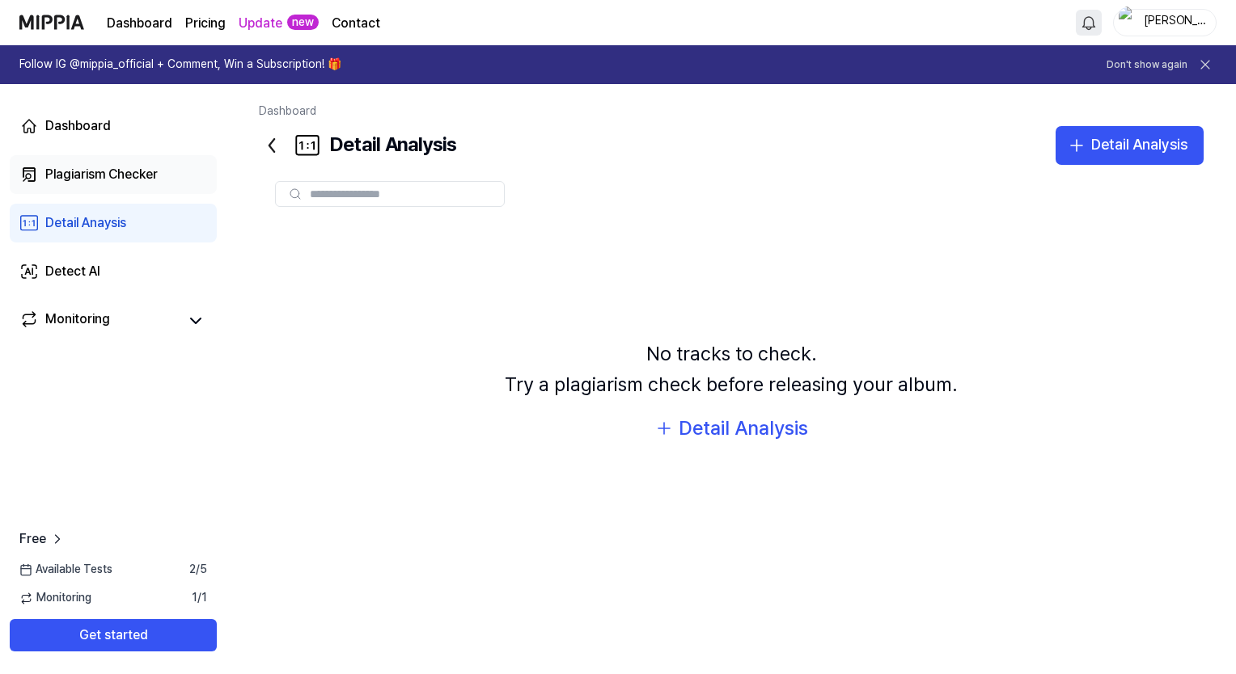
click at [87, 175] on div "Plagiarism Checker" at bounding box center [101, 174] width 112 height 19
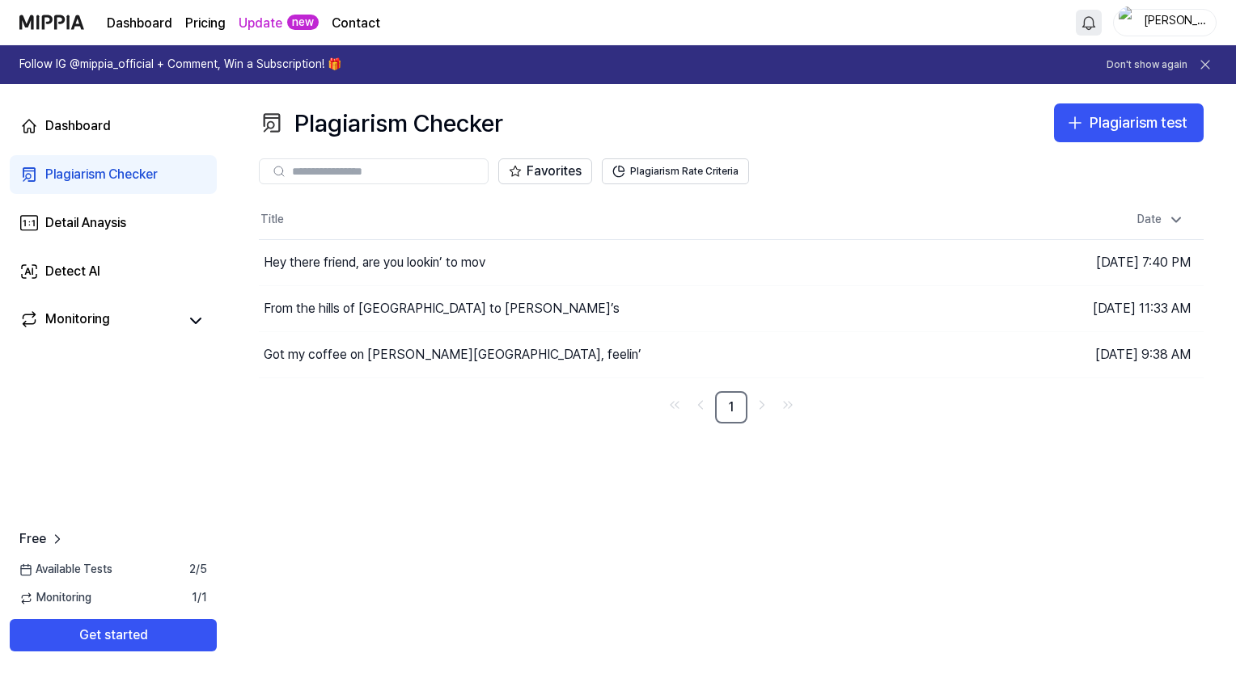
click at [193, 27] on page\) "Pricing" at bounding box center [205, 23] width 40 height 19
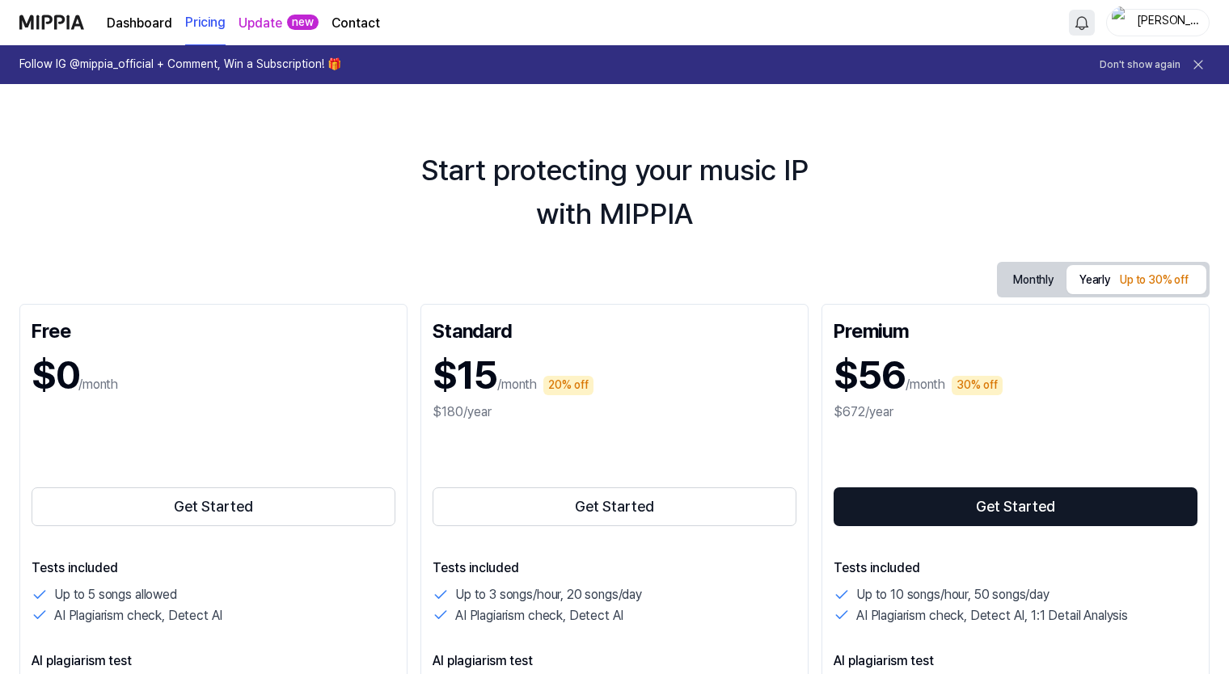
click at [1029, 283] on button "Monthly" at bounding box center [1033, 280] width 66 height 25
click at [1119, 281] on div "Up to 30% off" at bounding box center [1154, 280] width 78 height 19
click at [1021, 282] on button "Monthly" at bounding box center [1033, 280] width 66 height 25
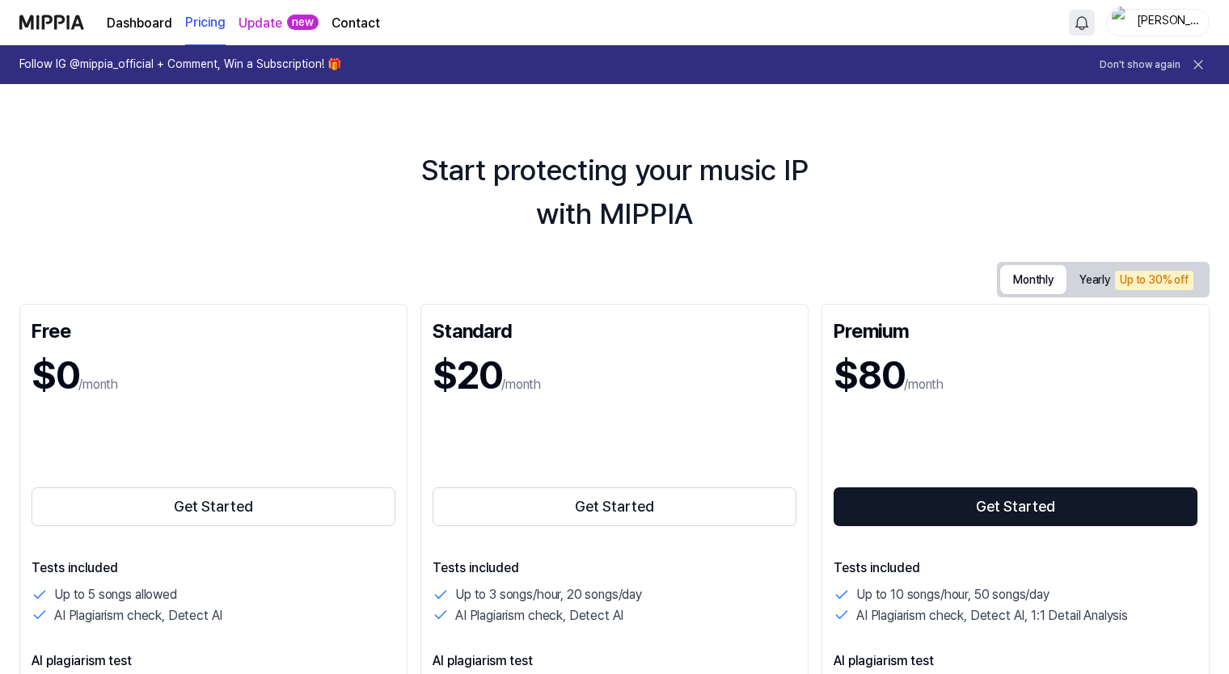
click at [1078, 271] on button "Yearly Up to 30% off" at bounding box center [1137, 280] width 140 height 28
